Goal: Ask a question

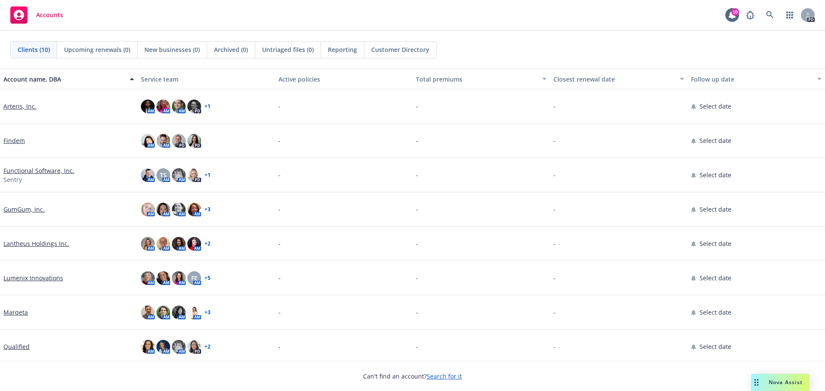
click at [774, 384] on span "Nova Assist" at bounding box center [785, 382] width 34 height 7
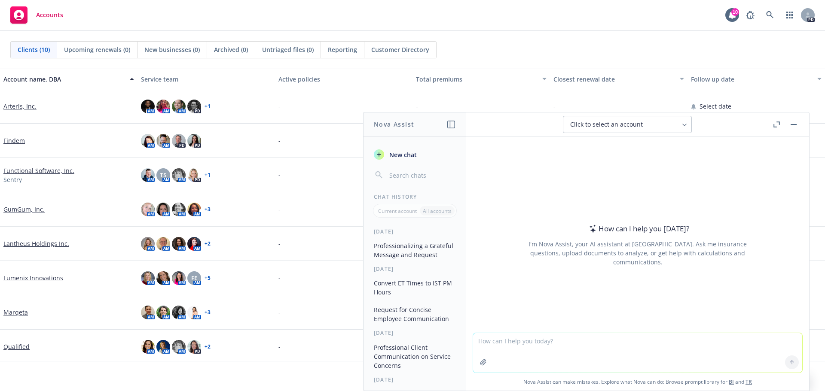
click at [494, 336] on textarea at bounding box center [637, 353] width 329 height 40
paste textarea "We are working with our legal team on getting a Canada leave policy in place. E…"
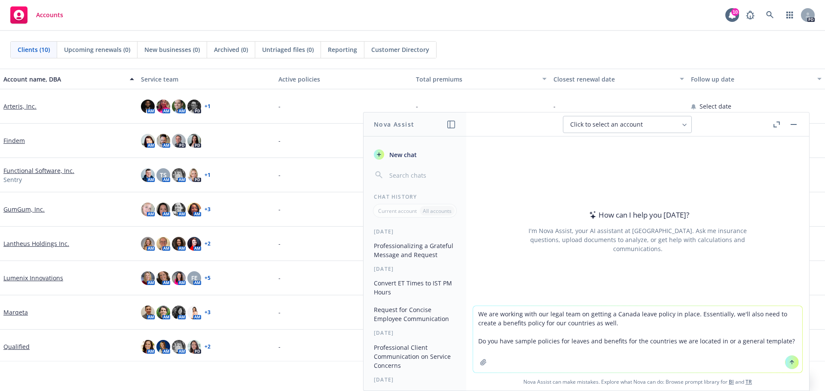
type textarea "We are working with our legal team on getting a Canada leave policy in place. E…"
click at [789, 363] on icon at bounding box center [792, 363] width 6 height 6
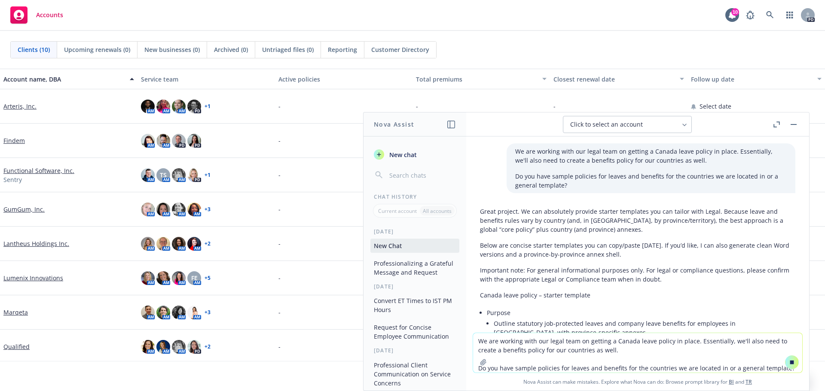
drag, startPoint x: 619, startPoint y: 226, endPoint x: 655, endPoint y: 229, distance: 36.6
click at [619, 226] on p "Great project. We can absolutely provide starter templates you can tailor with …" at bounding box center [637, 220] width 315 height 27
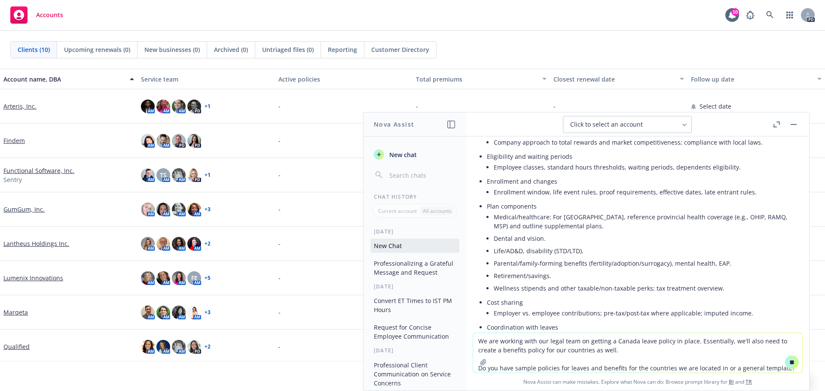
scroll to position [792, 0]
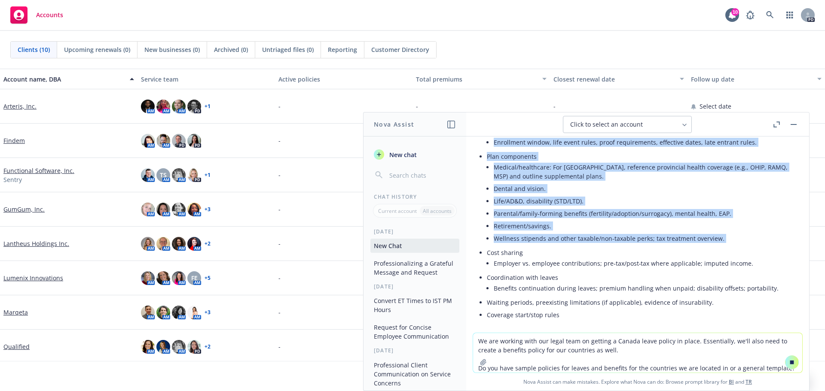
drag, startPoint x: 520, startPoint y: 209, endPoint x: 610, endPoint y: 256, distance: 101.2
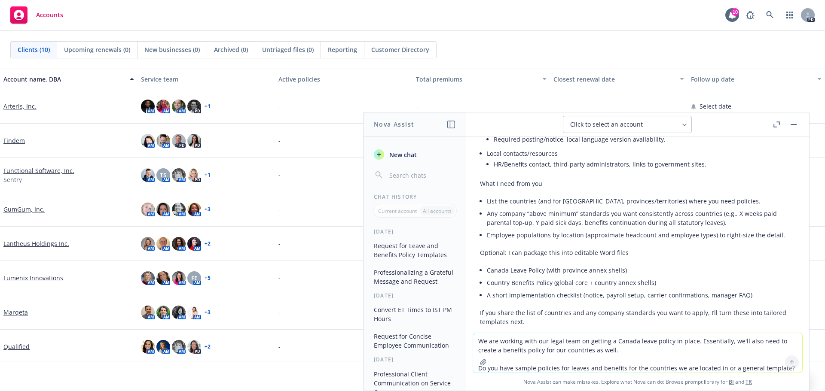
scroll to position [1225, 0]
